Goal: Answer question/provide support

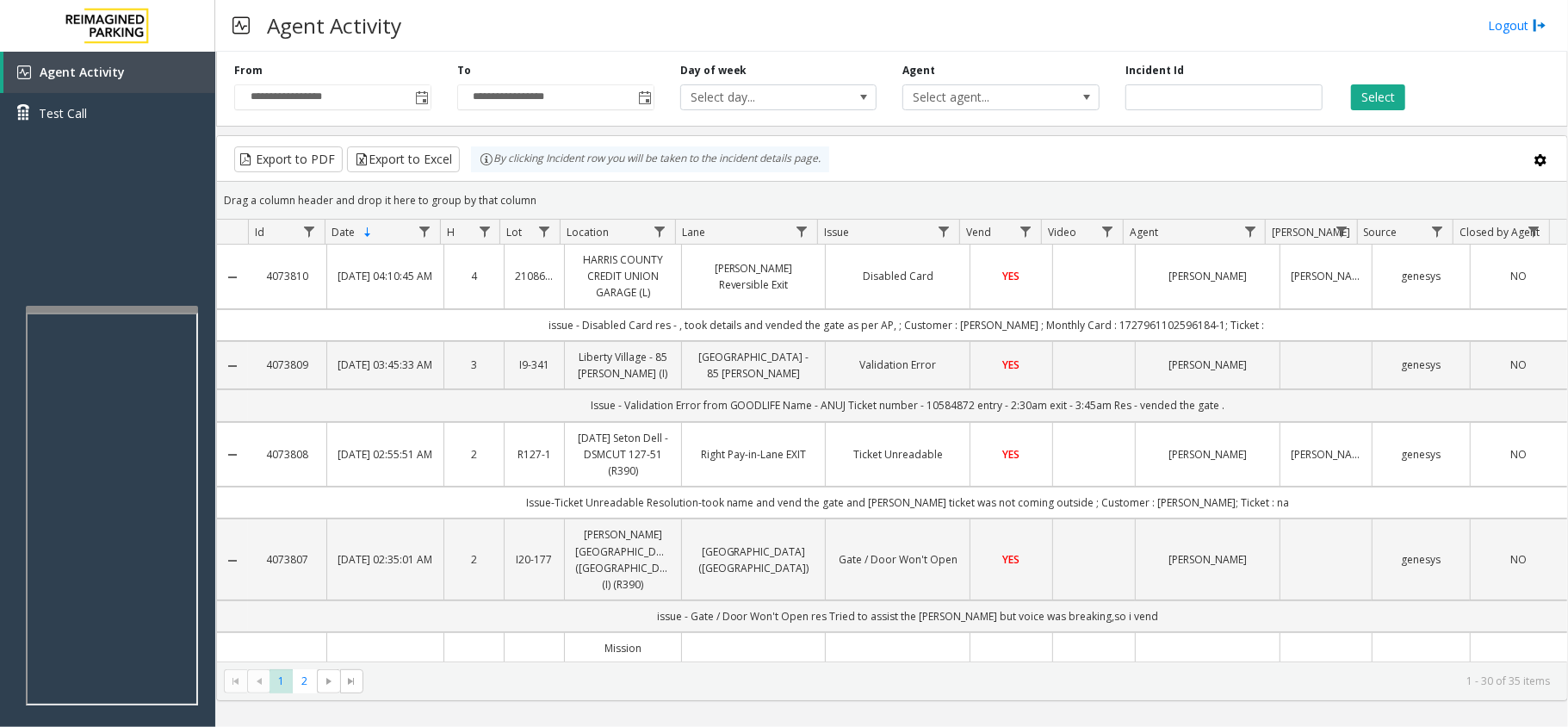
click at [48, 306] on div at bounding box center [112, 309] width 172 height 7
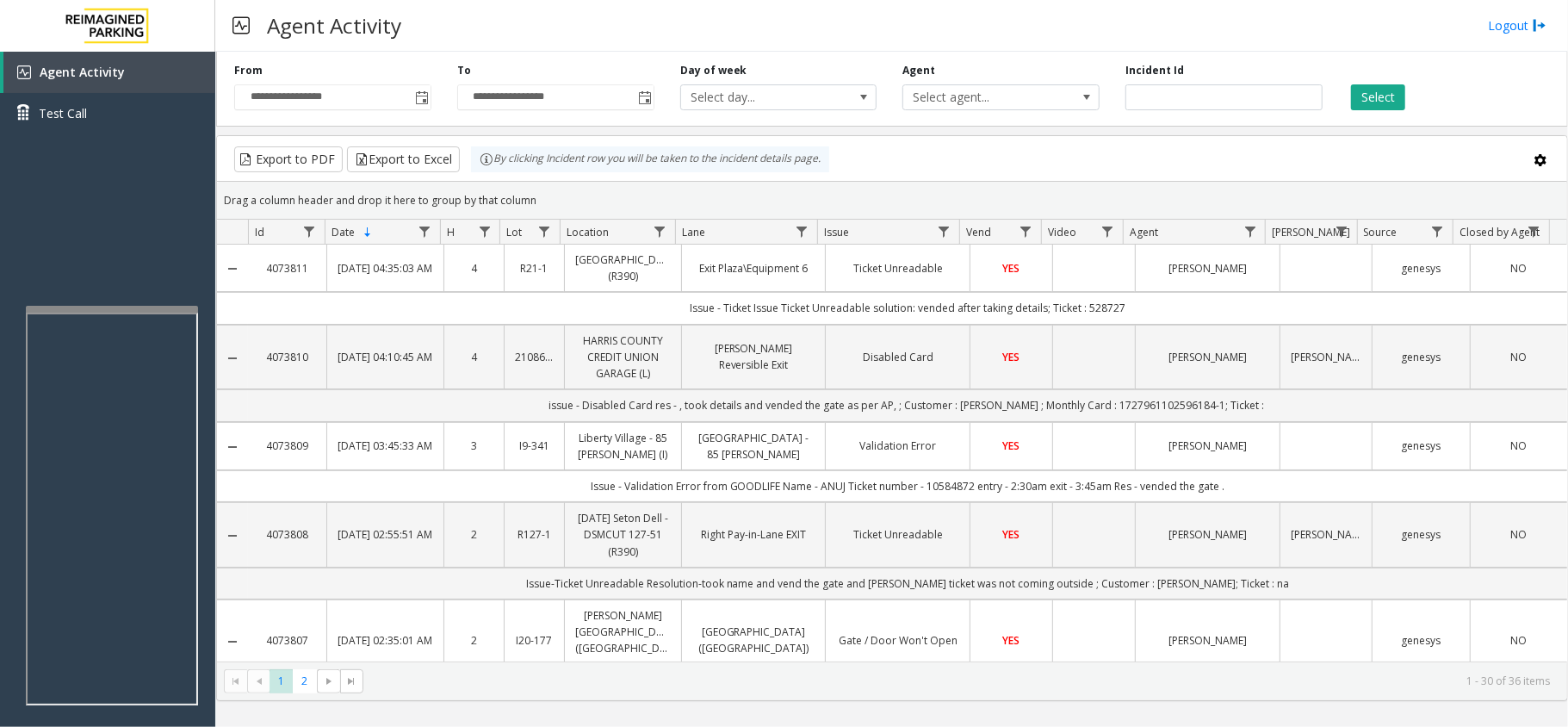
click at [1398, 18] on div "Agent Activity Logout" at bounding box center [891, 26] width 1353 height 52
drag, startPoint x: 1409, startPoint y: 2, endPoint x: 720, endPoint y: 11, distance: 689.1
click at [720, 11] on div "Agent Activity Logout" at bounding box center [891, 26] width 1353 height 52
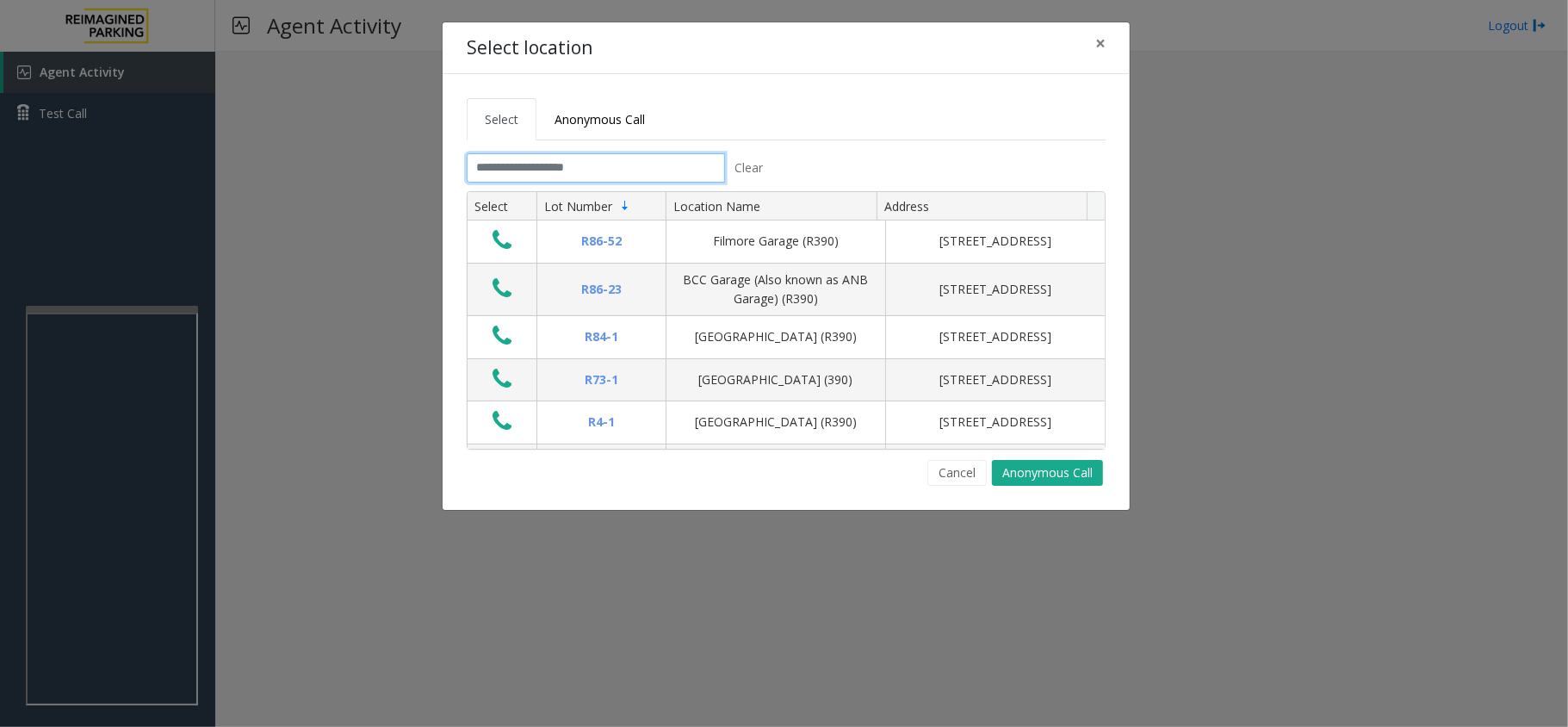
click at [525, 167] on input "text" at bounding box center [596, 168] width 258 height 29
click at [523, 163] on input "text" at bounding box center [596, 168] width 258 height 29
drag, startPoint x: 596, startPoint y: 29, endPoint x: 638, endPoint y: 53, distance: 48.4
click at [638, 53] on div "Select location ×" at bounding box center [787, 48] width 688 height 53
click at [576, 180] on input "text" at bounding box center [596, 168] width 258 height 29
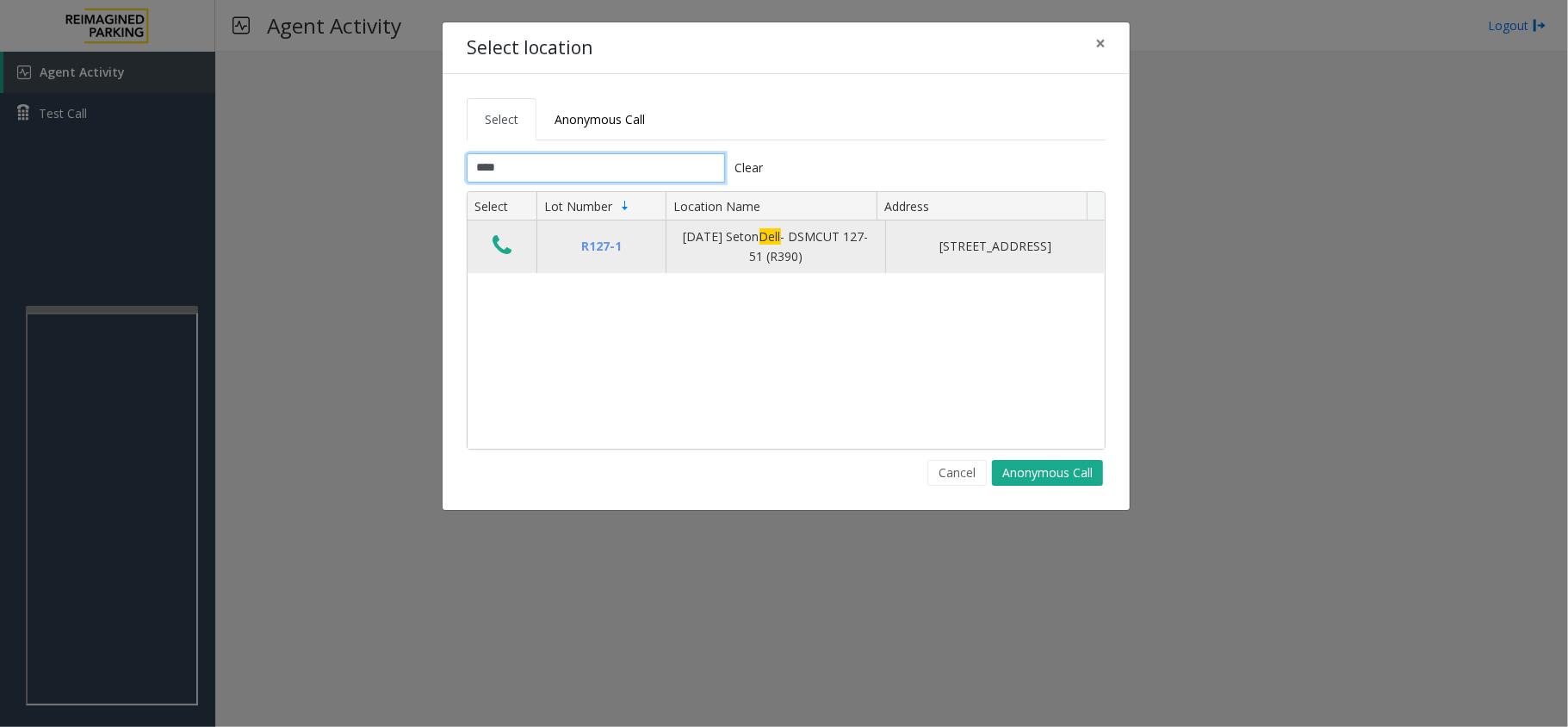
type input "****"
click at [504, 239] on icon "Data table" at bounding box center [502, 245] width 19 height 24
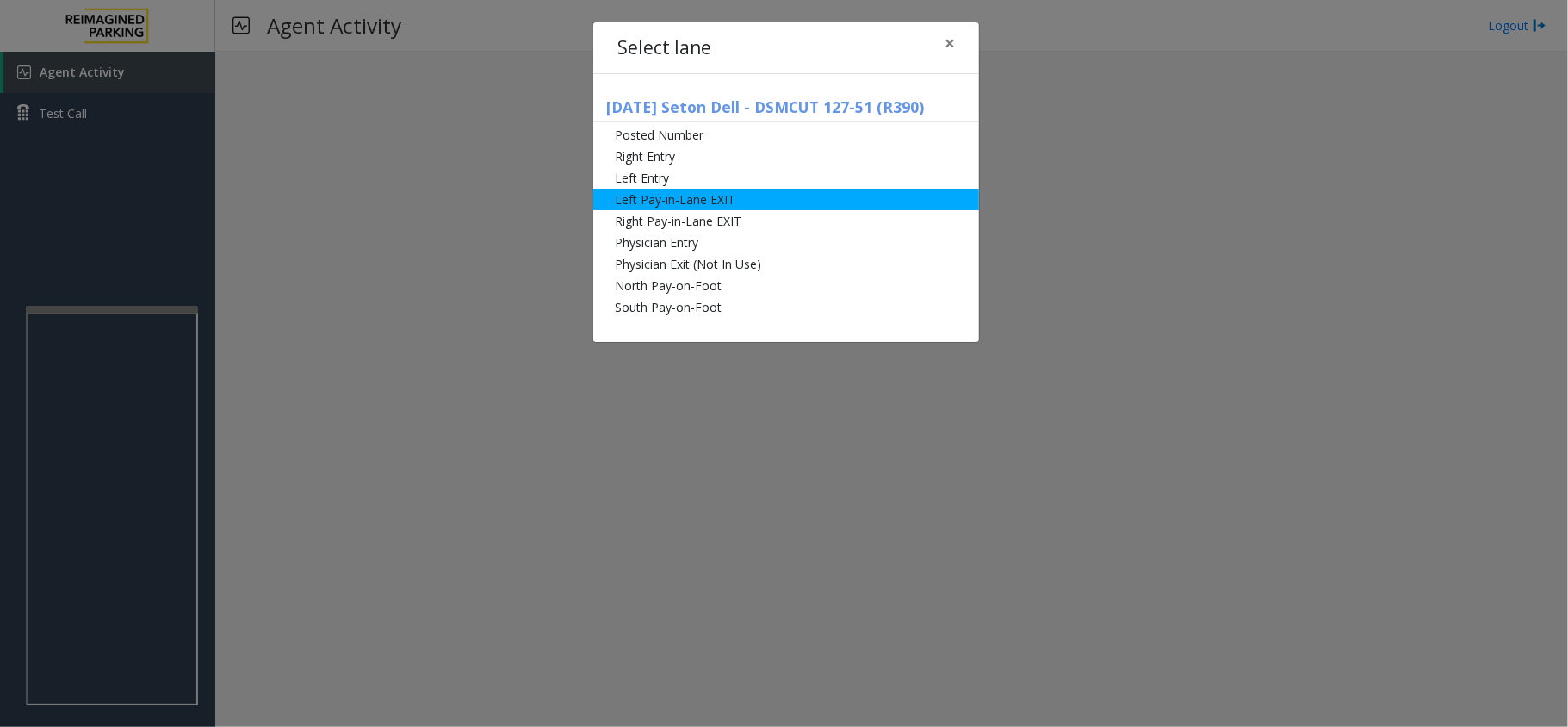
click at [796, 190] on li "Left Pay-in-Lane EXIT" at bounding box center [786, 199] width 386 height 21
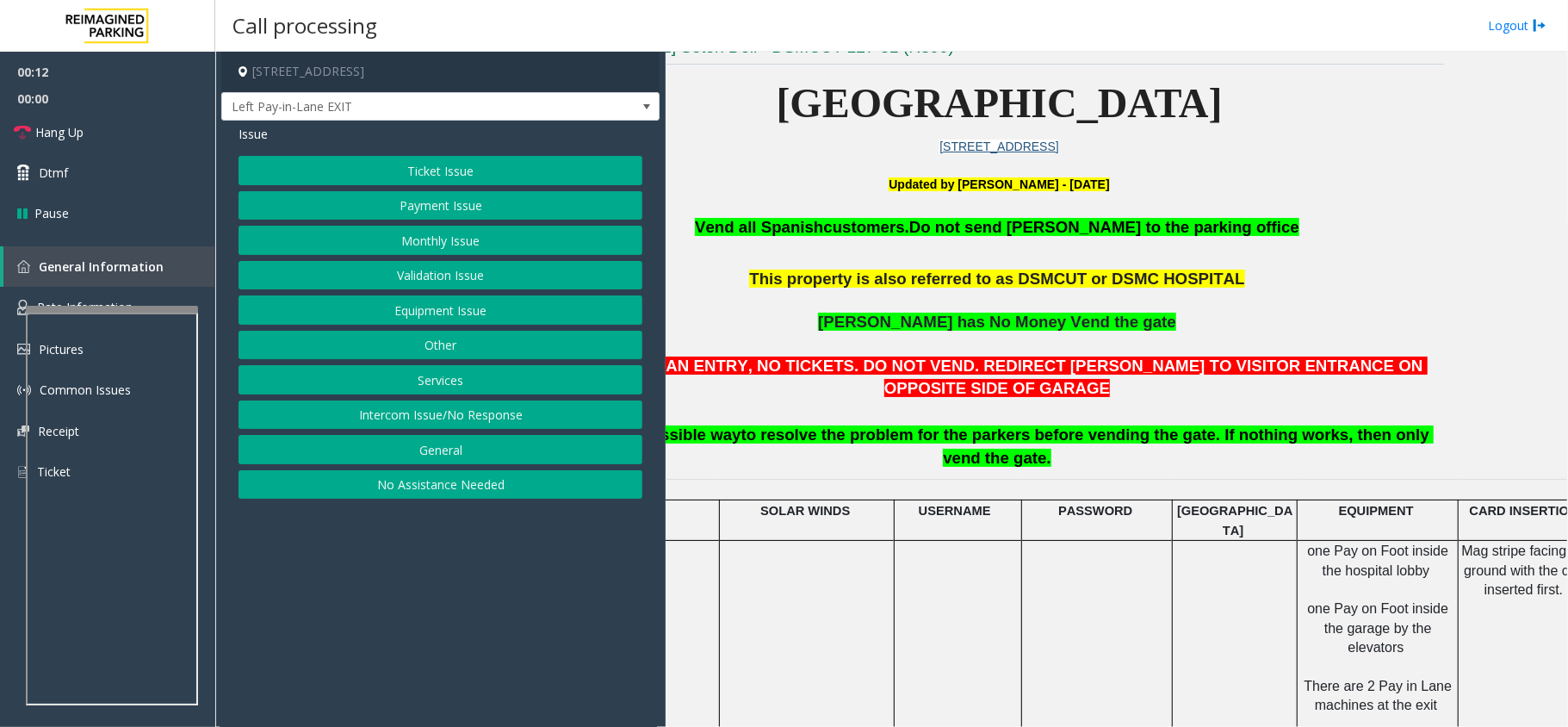
scroll to position [459, 124]
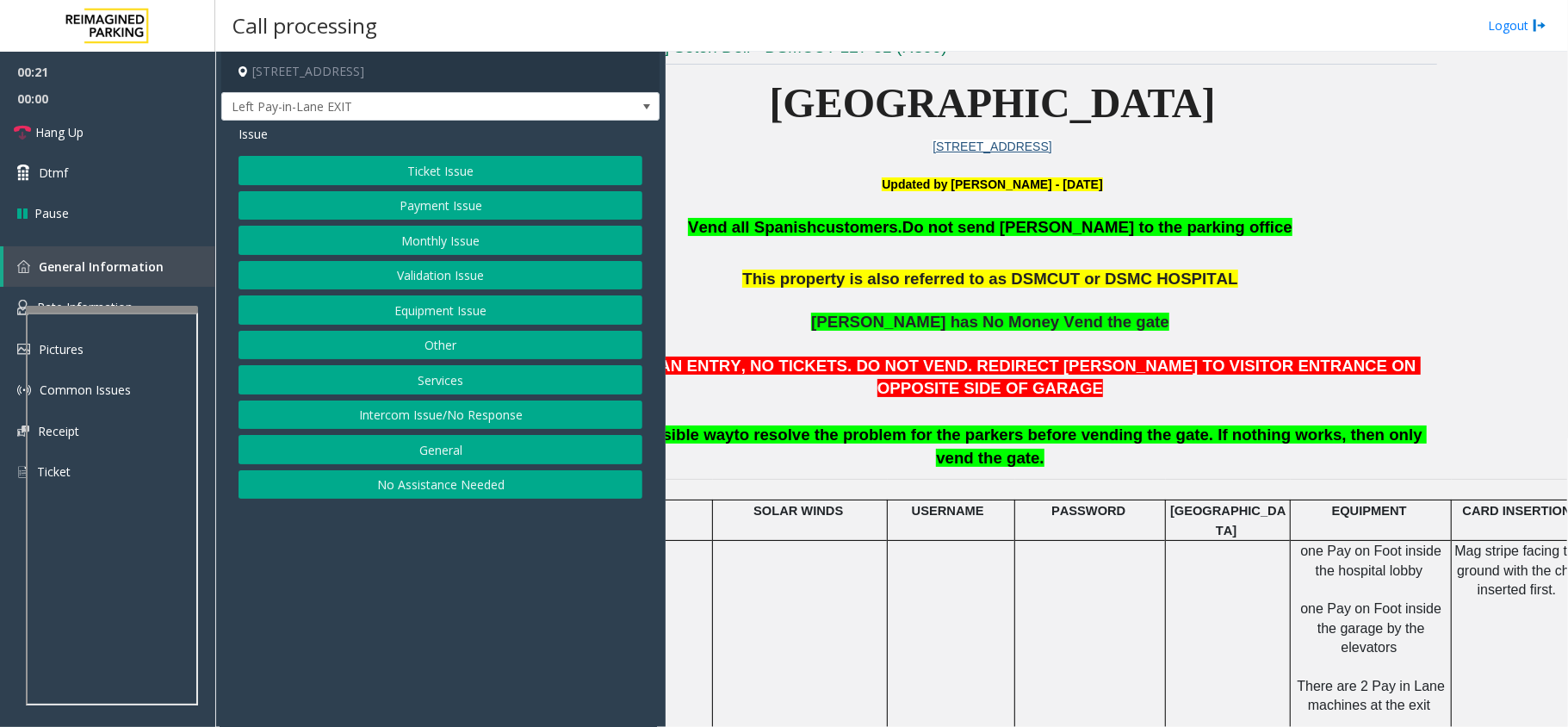
click at [452, 177] on button "Ticket Issue" at bounding box center [440, 171] width 404 height 29
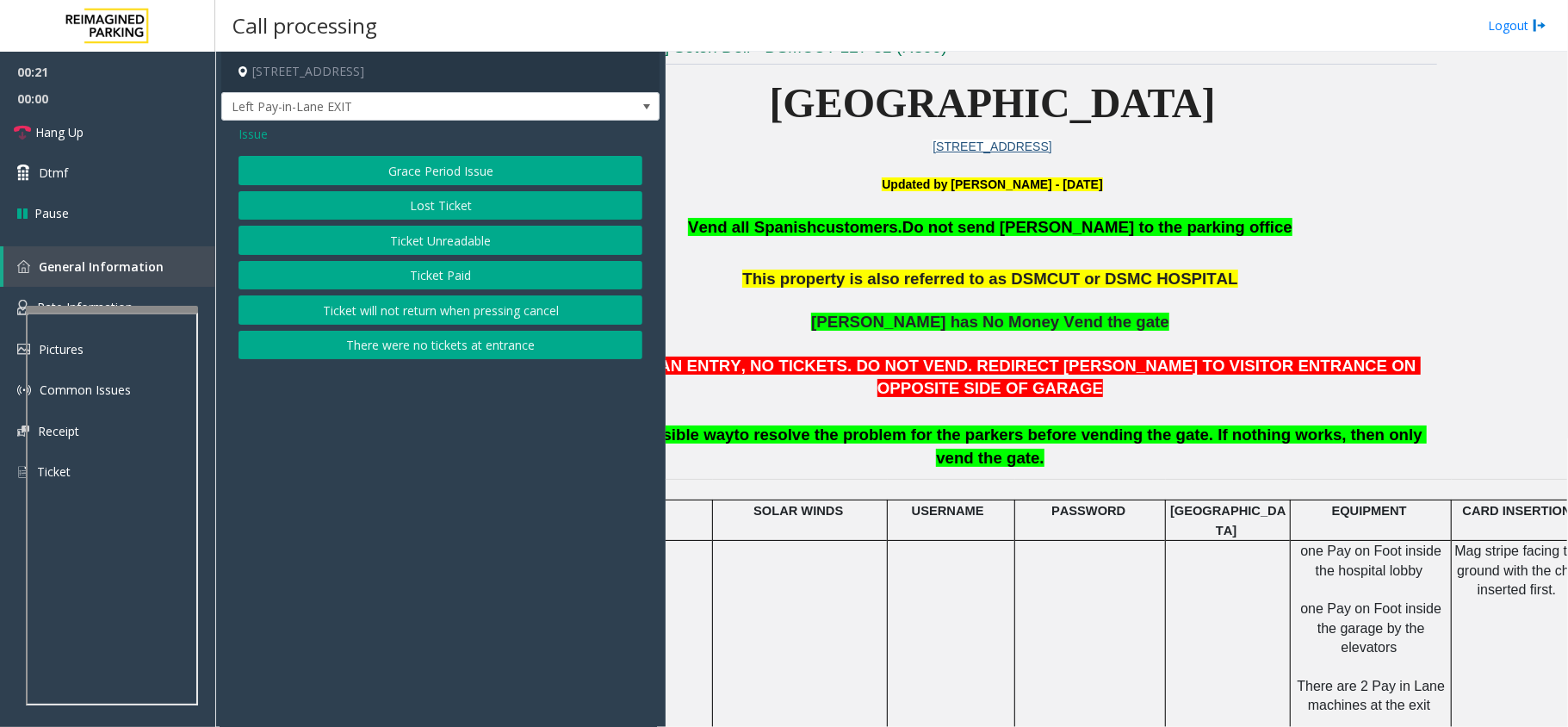
click at [459, 242] on button "Ticket Unreadable" at bounding box center [440, 240] width 404 height 29
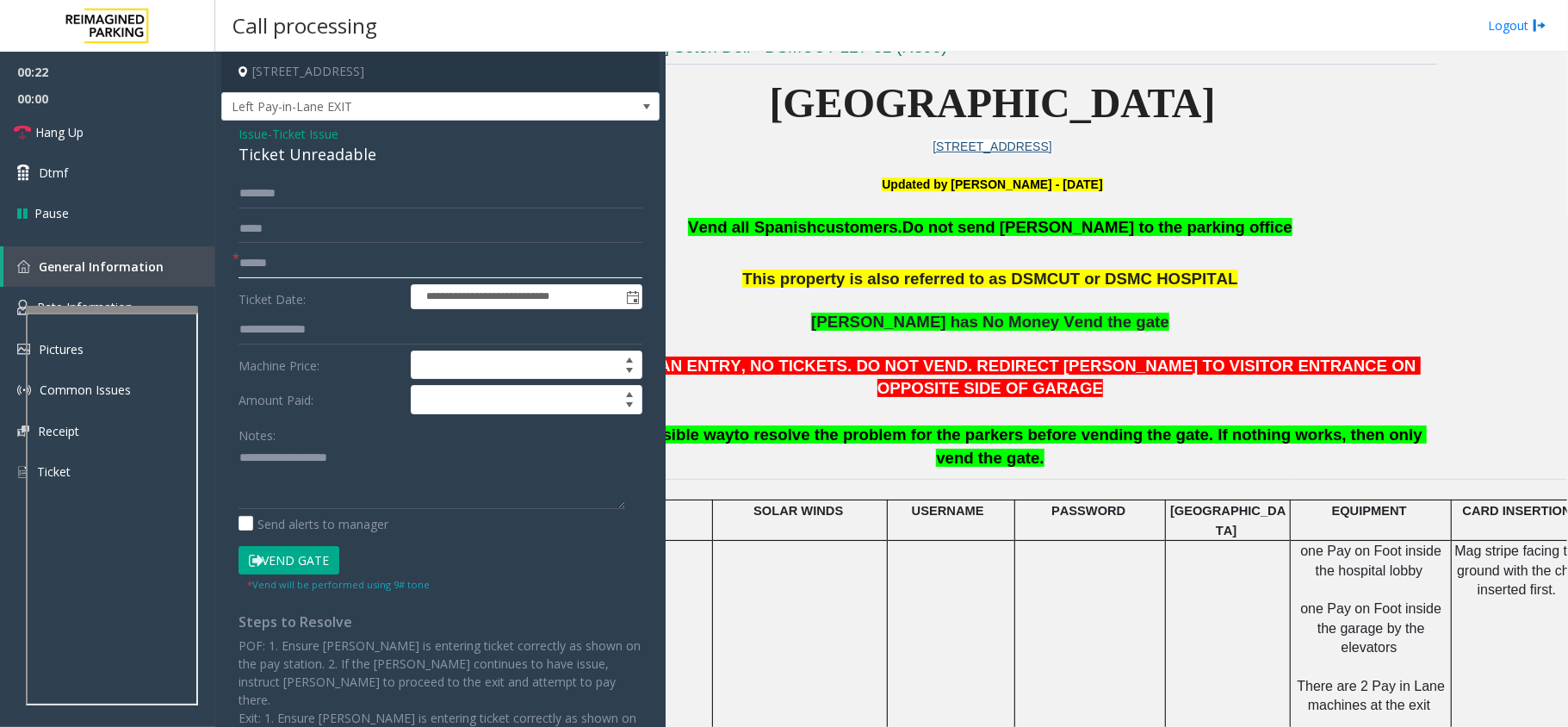
click at [338, 256] on input "text" at bounding box center [440, 263] width 404 height 29
type textarea "**********"
click at [274, 253] on input "text" at bounding box center [440, 263] width 404 height 29
click at [322, 269] on input "text" at bounding box center [440, 263] width 404 height 29
click at [328, 259] on input "text" at bounding box center [440, 263] width 404 height 29
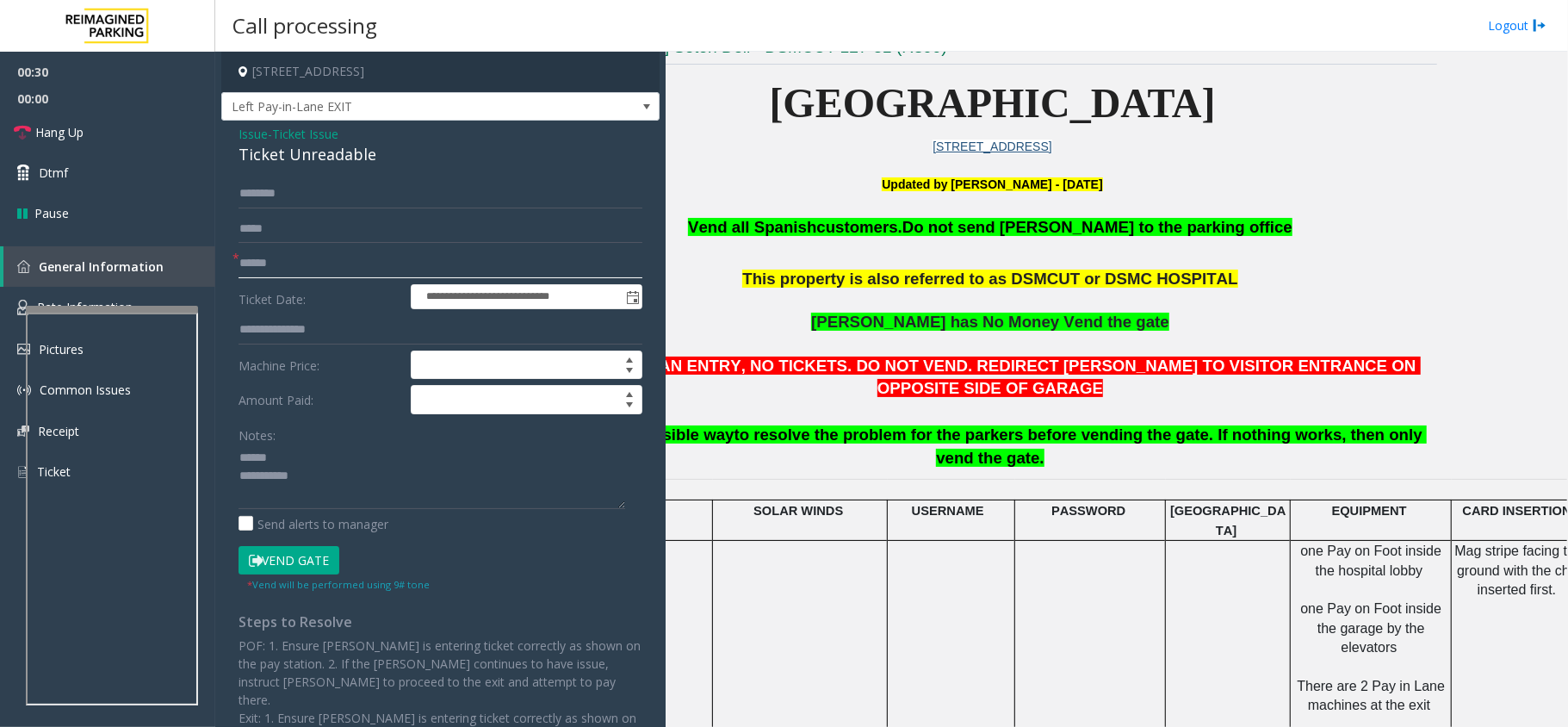
click at [328, 259] on input "text" at bounding box center [440, 263] width 404 height 29
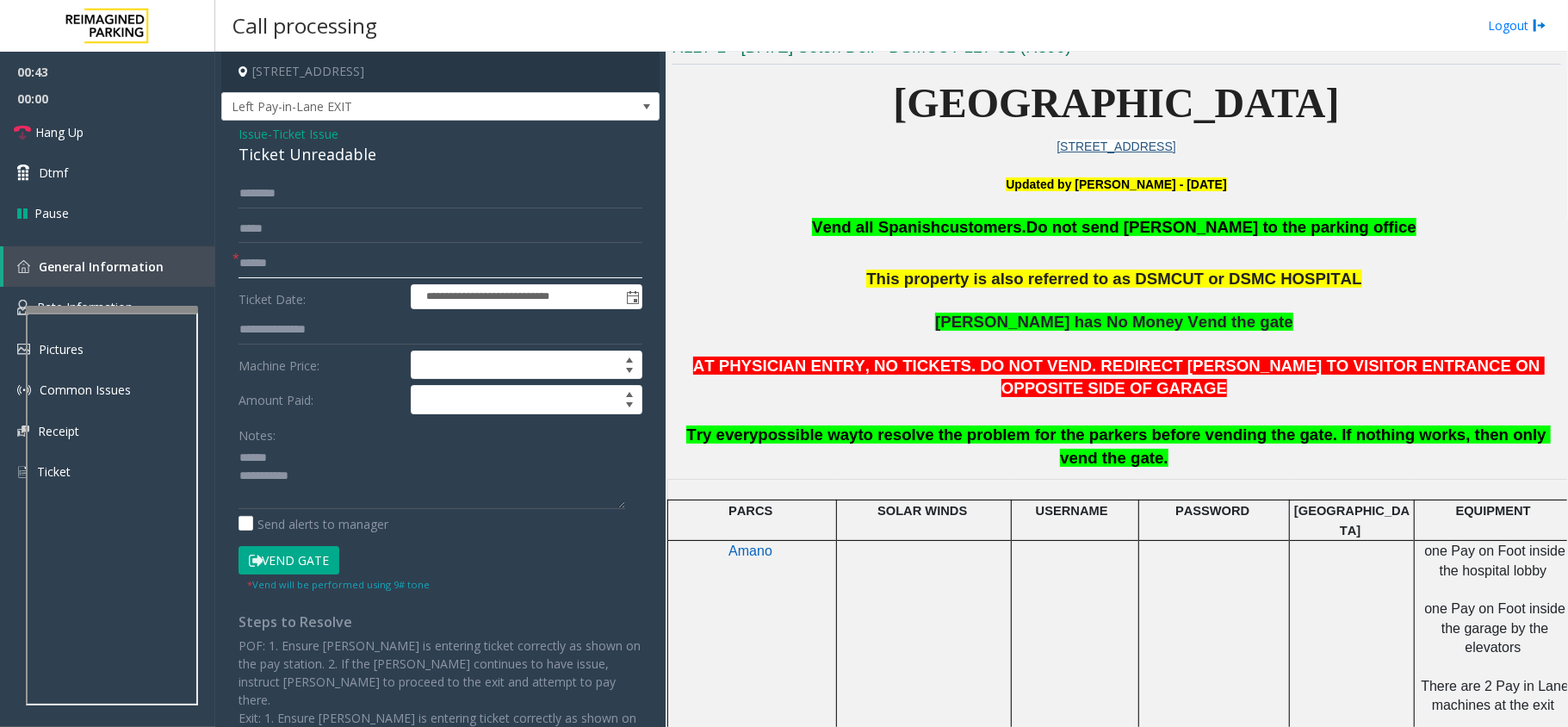
scroll to position [459, 169]
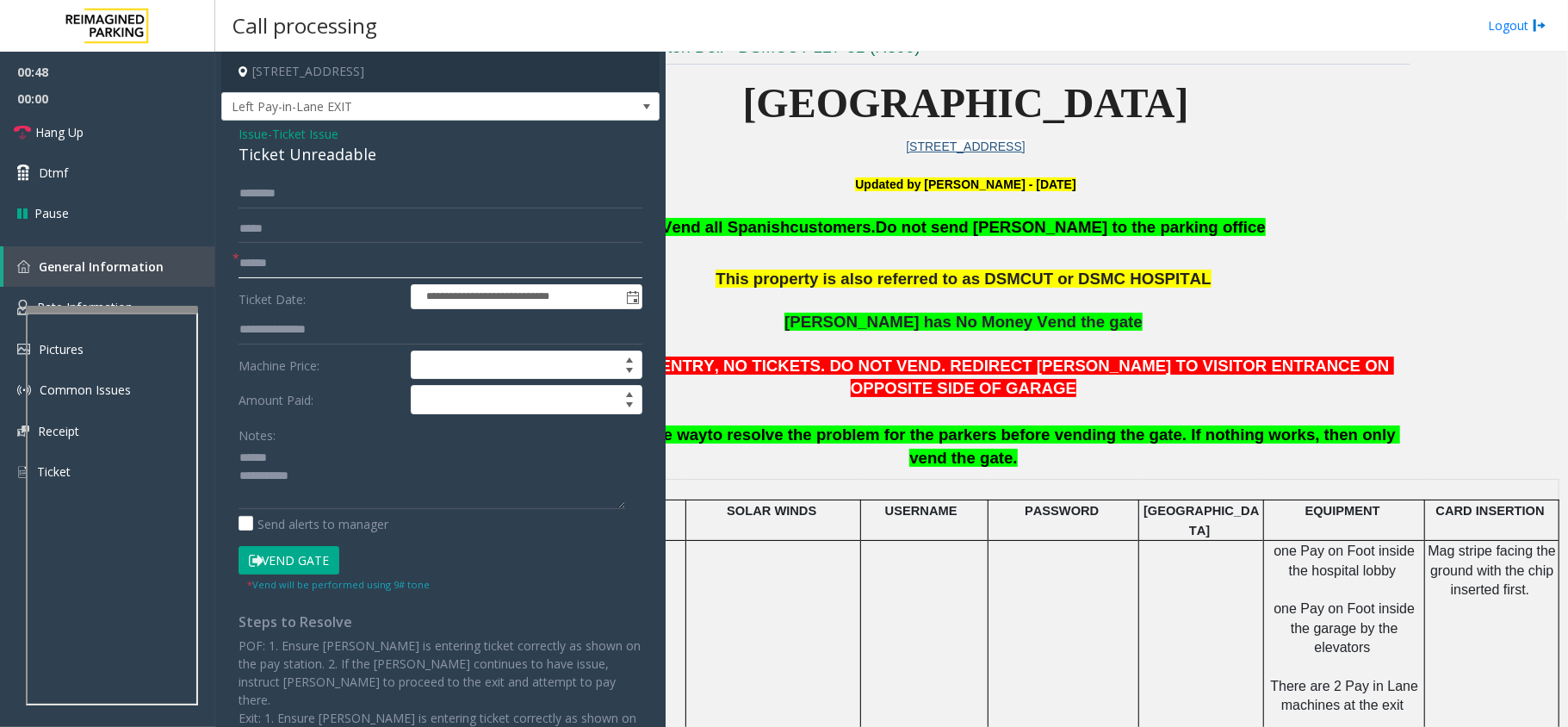
type input "******"
click at [290, 129] on span "Ticket Issue" at bounding box center [305, 134] width 66 height 18
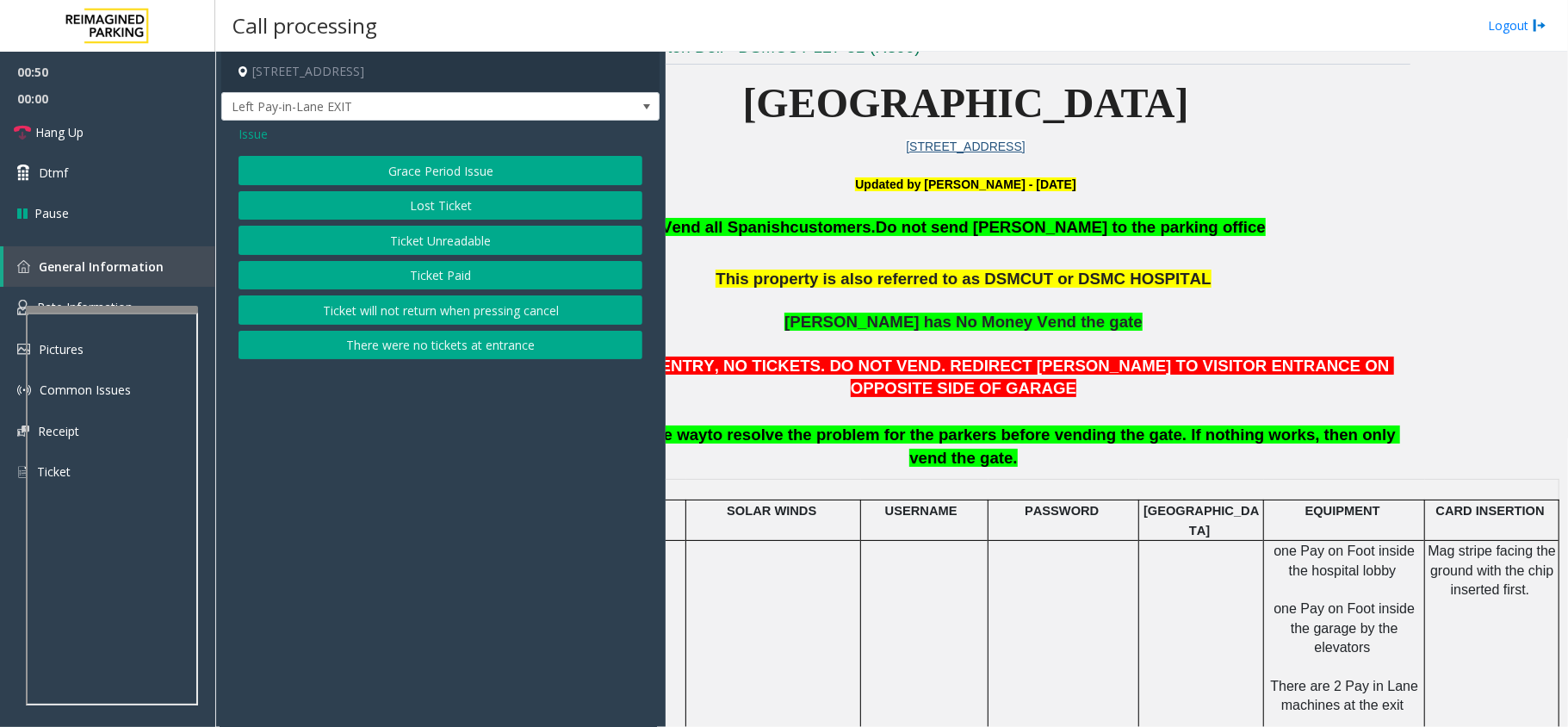
click at [258, 138] on span "Issue" at bounding box center [253, 134] width 29 height 18
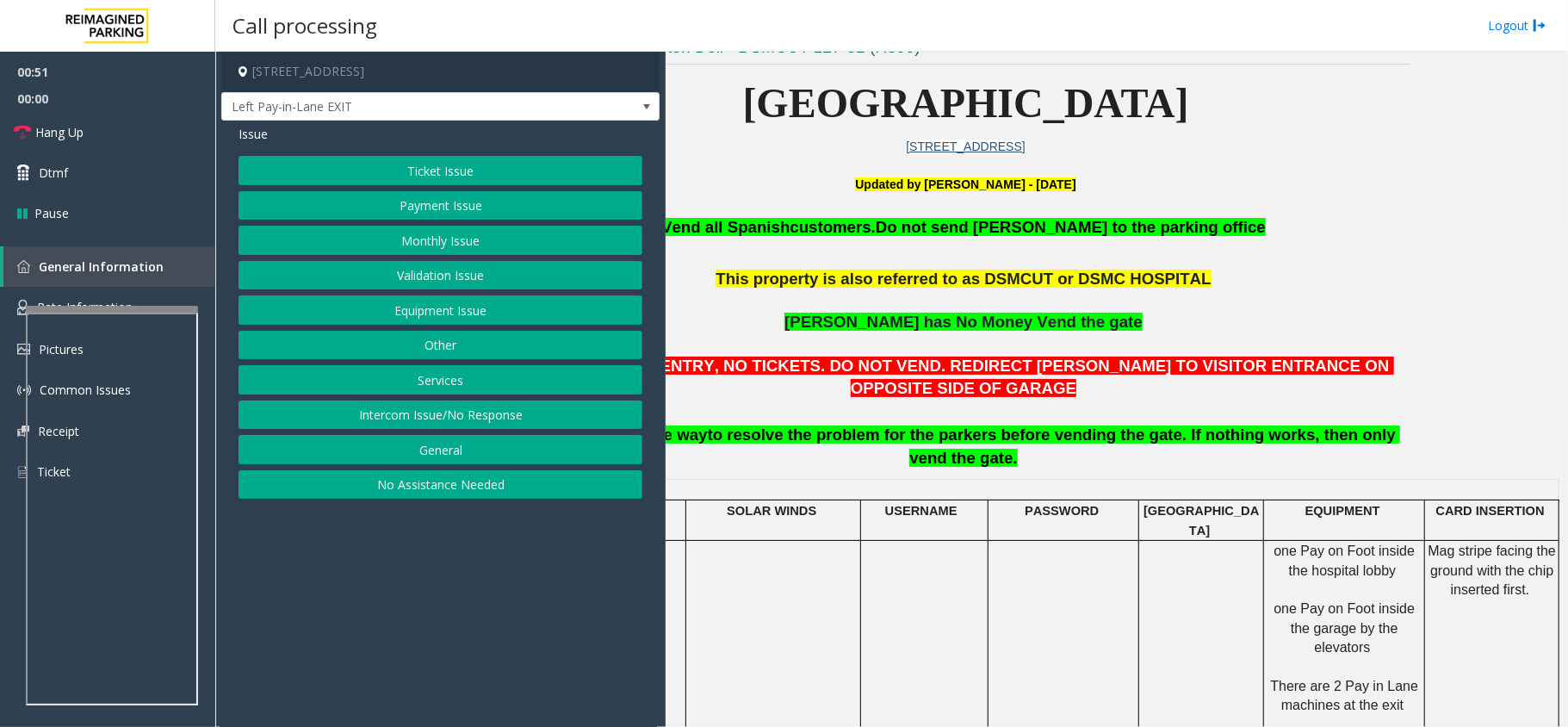
click at [355, 202] on button "Payment Issue" at bounding box center [440, 205] width 404 height 29
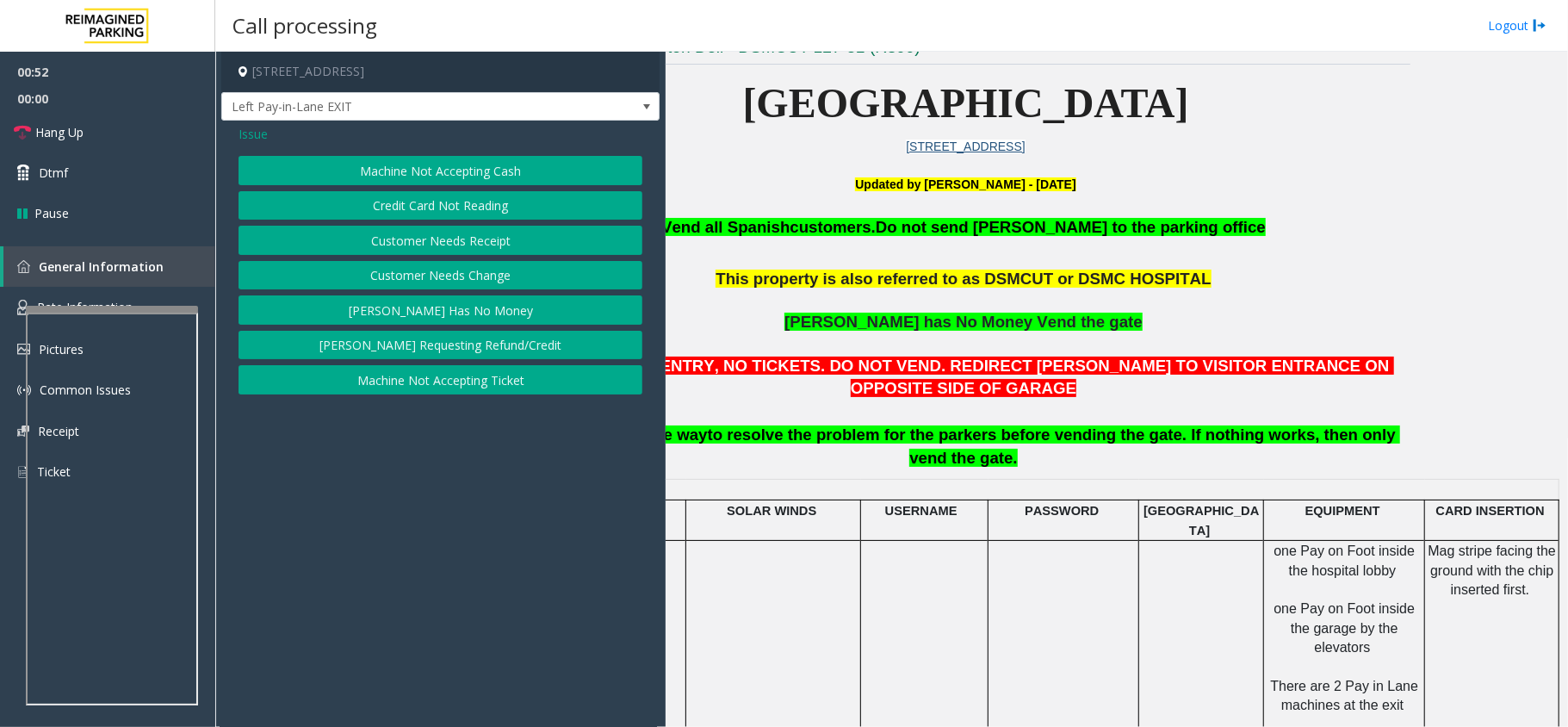
click at [421, 314] on button "Parker Has No Money" at bounding box center [440, 310] width 404 height 29
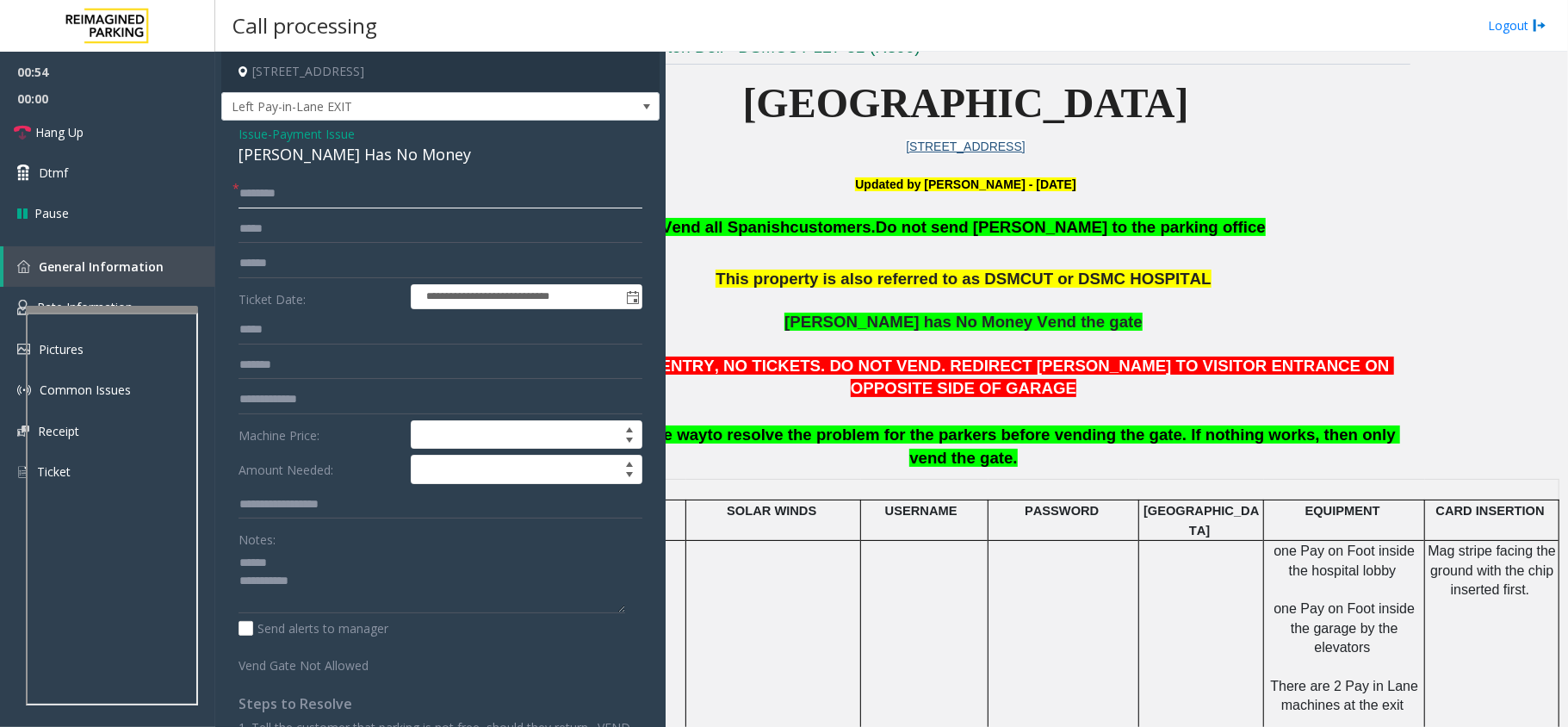
click at [350, 188] on input "text" at bounding box center [440, 194] width 404 height 29
click at [343, 157] on div "Parker Has No Money" at bounding box center [440, 155] width 404 height 23
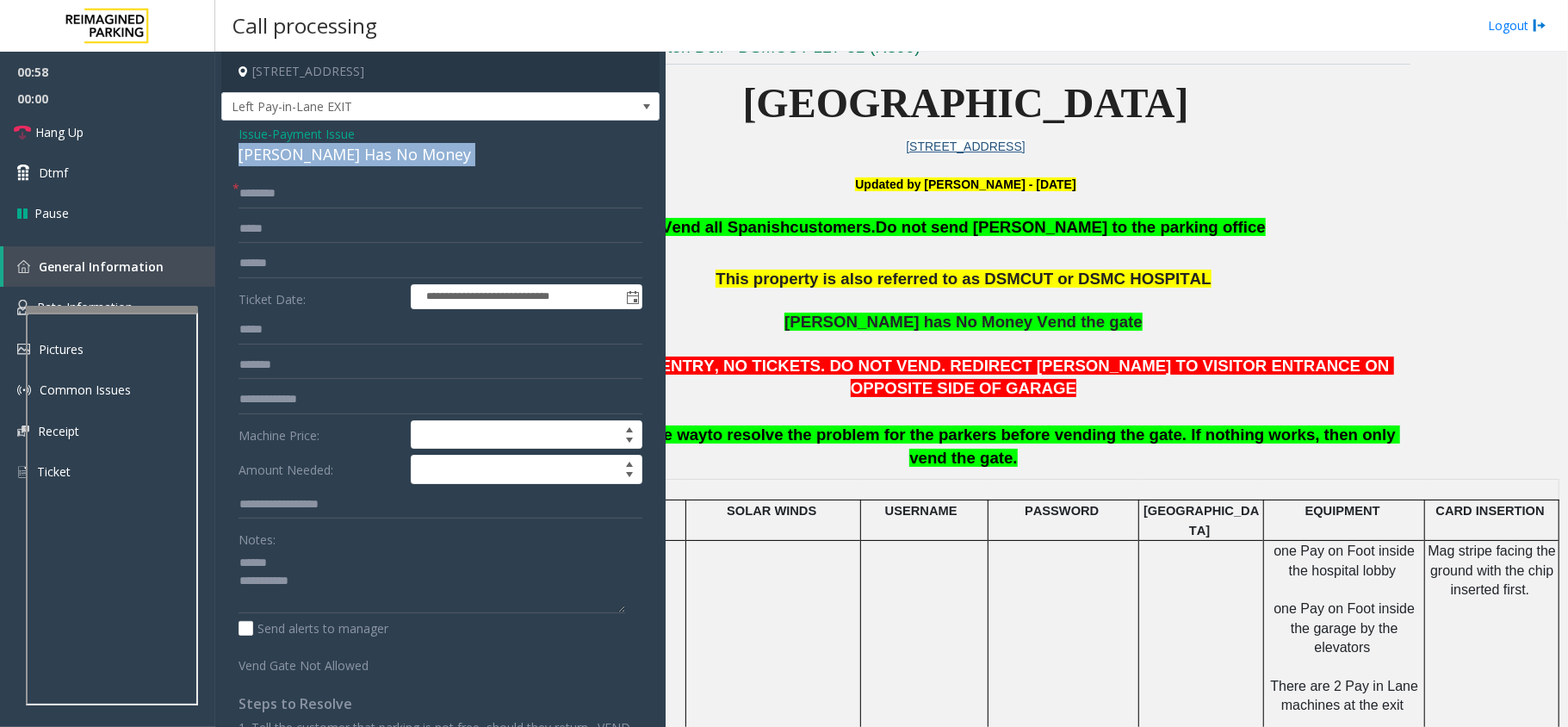
copy div "Parker Has No Money"
click at [315, 556] on textarea at bounding box center [431, 581] width 387 height 64
paste textarea "**********"
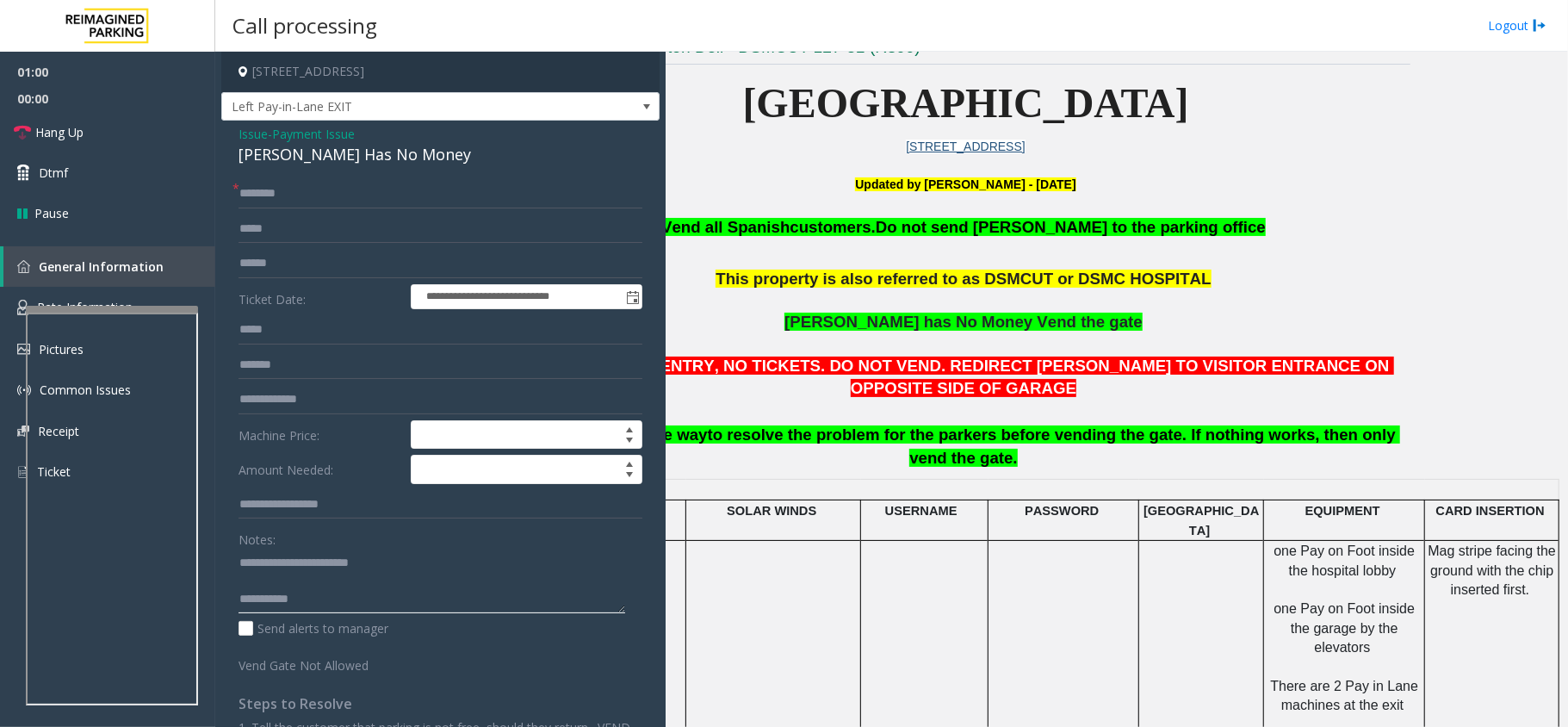
type textarea "**********"
click at [387, 193] on input "text" at bounding box center [440, 194] width 404 height 29
type input "******"
click at [295, 125] on span "Payment Issue" at bounding box center [313, 134] width 83 height 18
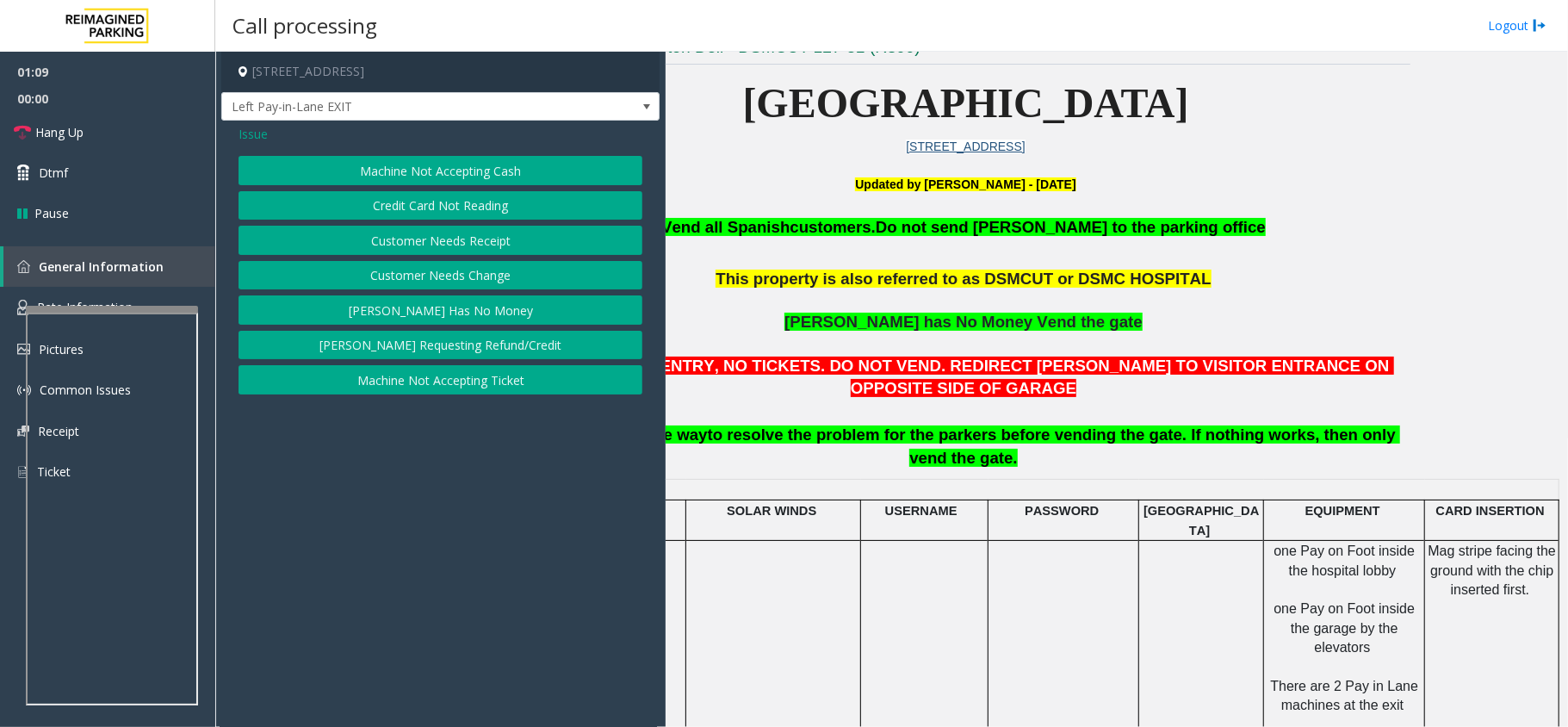
click at [353, 205] on button "Credit Card Not Reading" at bounding box center [440, 205] width 404 height 29
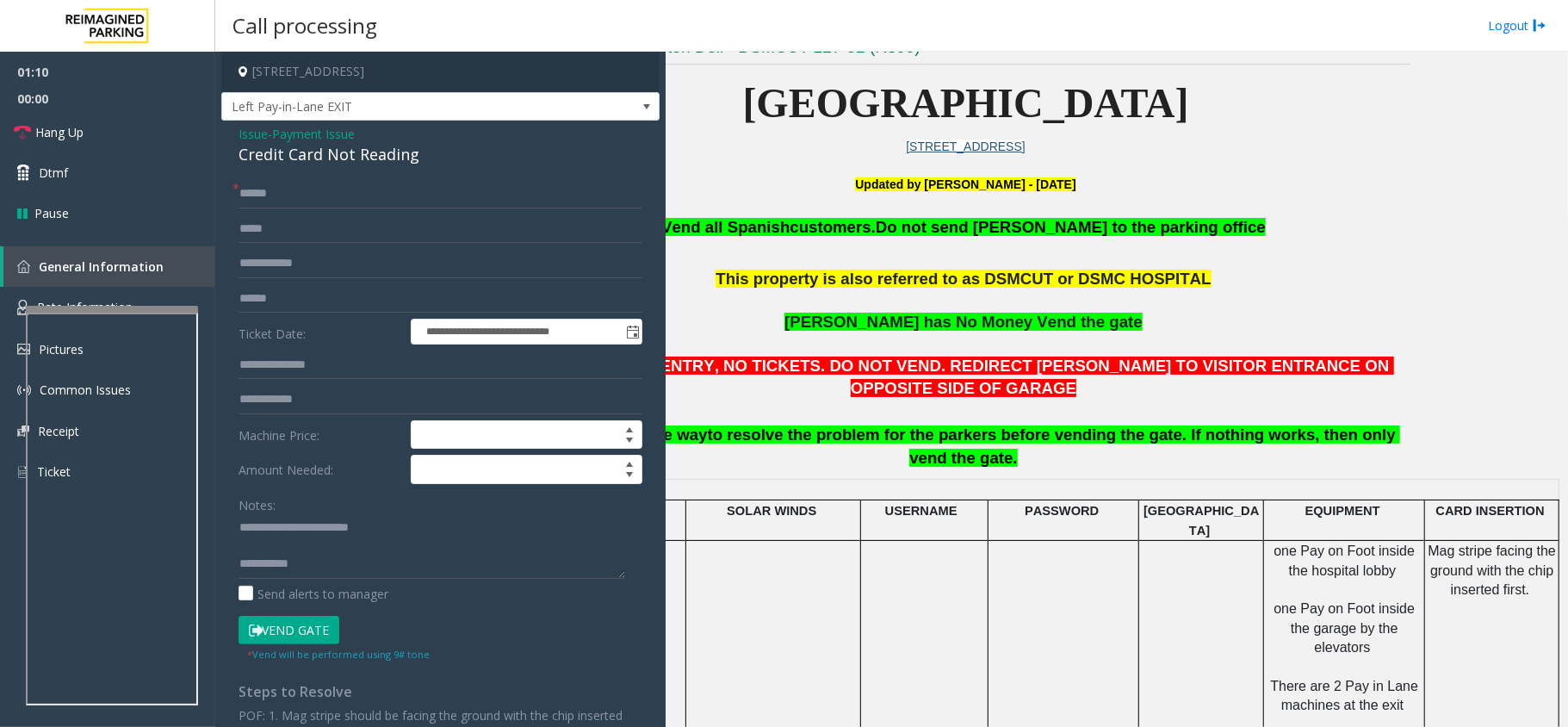
click at [306, 625] on button "Vend Gate" at bounding box center [288, 631] width 101 height 29
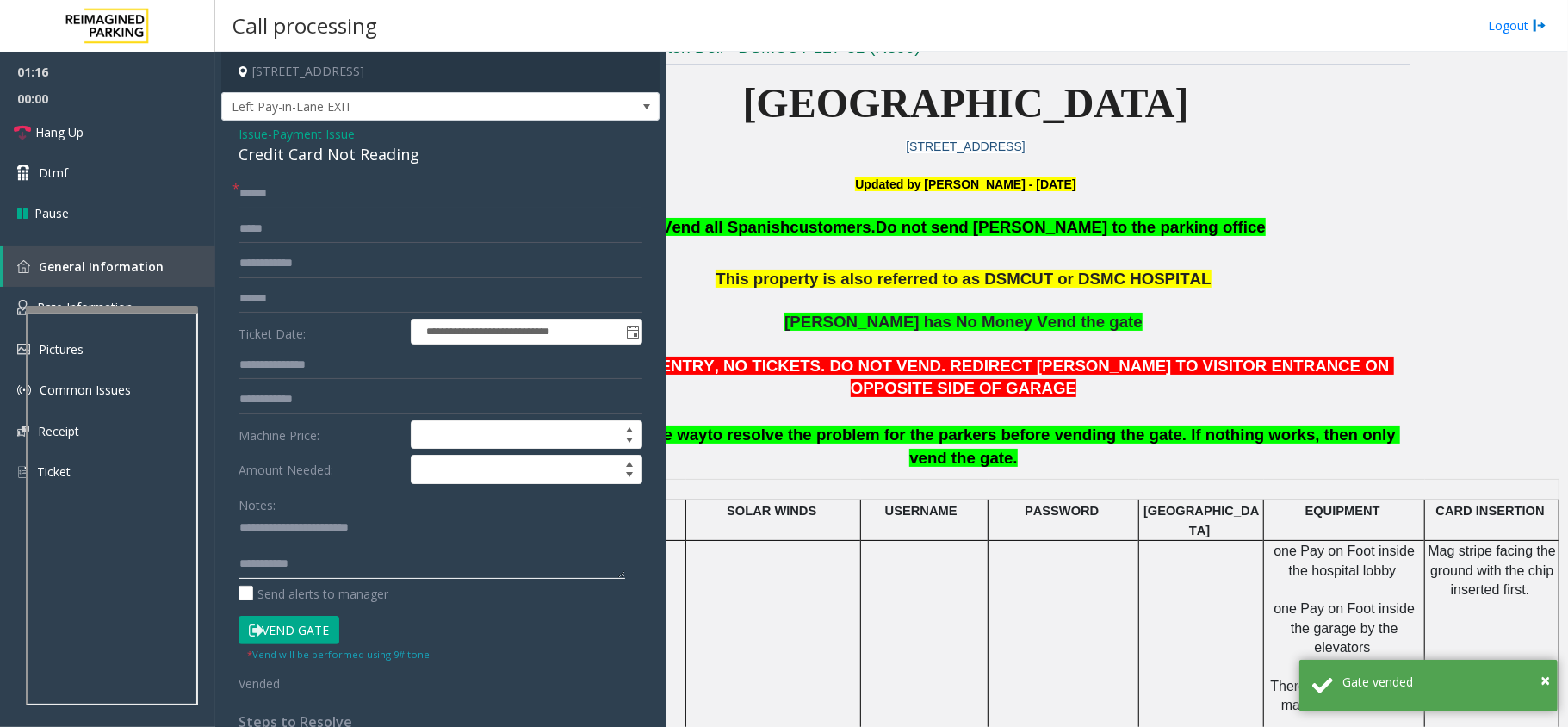
click at [360, 559] on textarea at bounding box center [431, 547] width 387 height 64
paste textarea "**********"
click at [345, 549] on textarea at bounding box center [431, 547] width 387 height 64
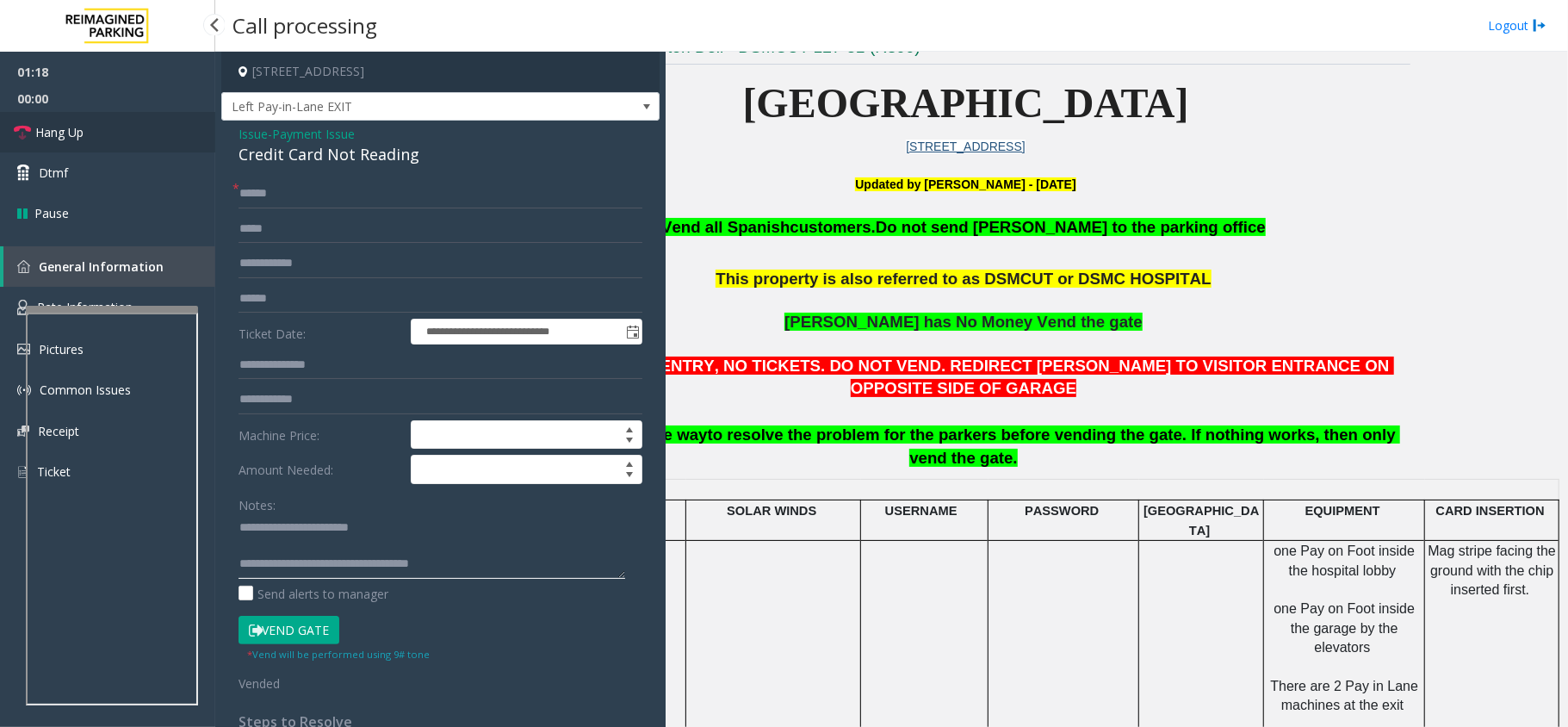
type textarea "**********"
click at [86, 119] on link "Hang Up" at bounding box center [107, 131] width 215 height 40
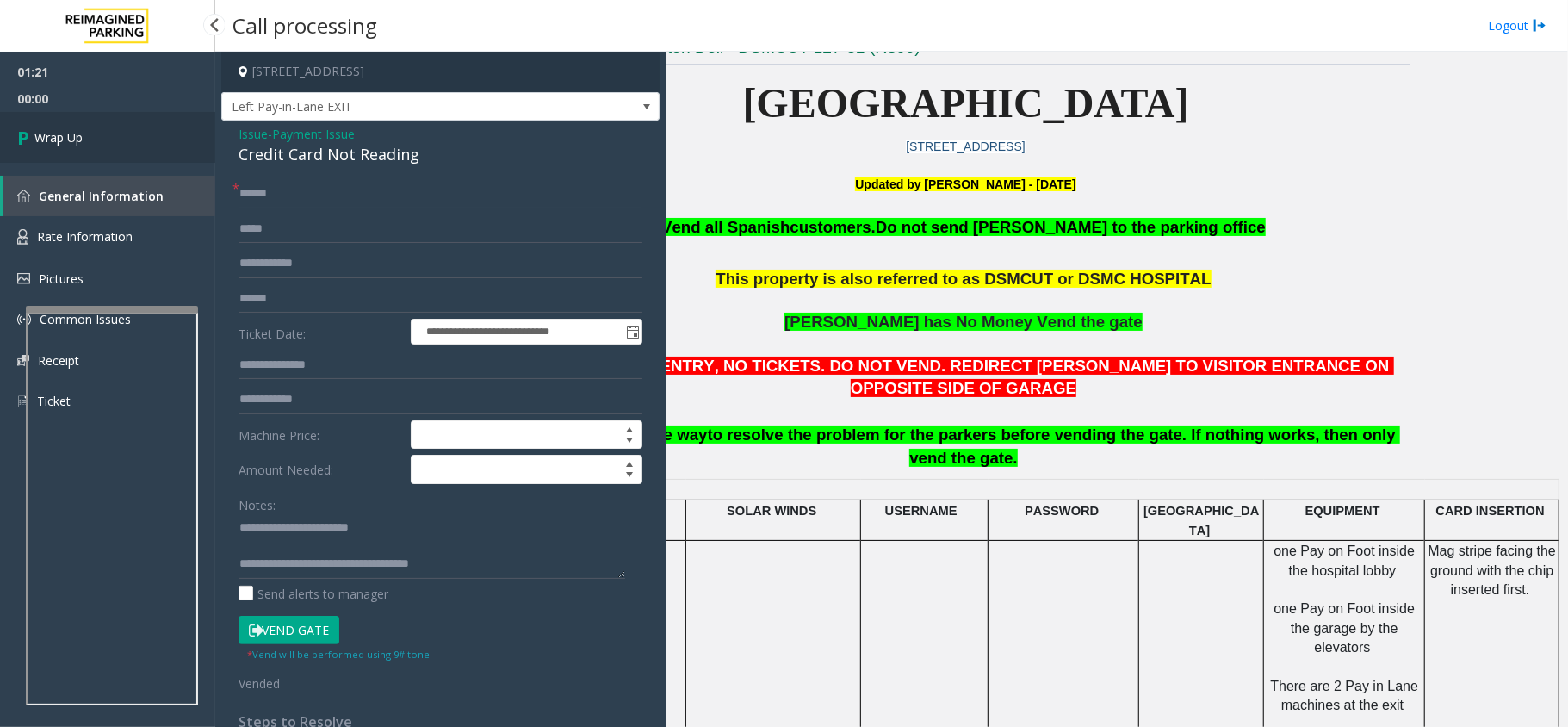
click at [86, 119] on link "Wrap Up" at bounding box center [107, 137] width 215 height 51
